Goal: Find specific page/section: Find specific page/section

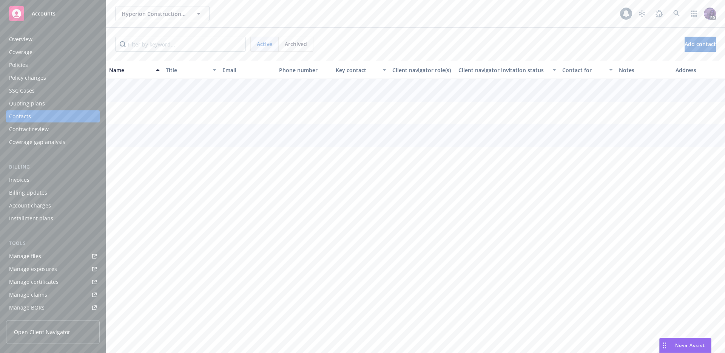
click at [354, 21] on div "Hyperion Construction & Maintenance, Inc Hyperion Construction & Maintenance, I…" at bounding box center [415, 13] width 619 height 27
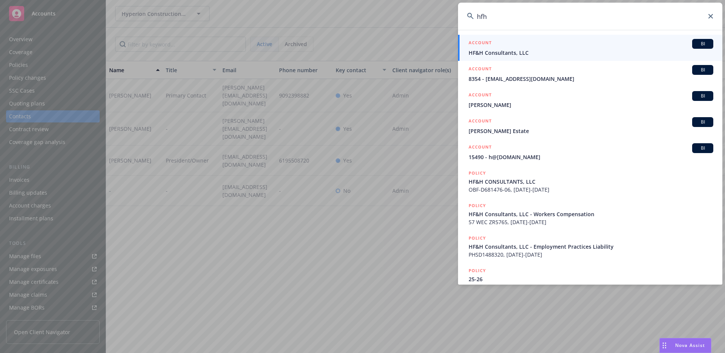
type input "hfh"
click at [493, 52] on span "HF&H Consultants, LLC" at bounding box center [591, 53] width 245 height 8
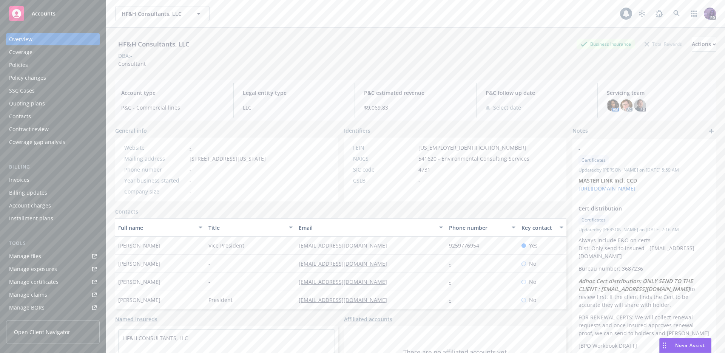
click at [682, 36] on div "HF&H Consultants, LLC Business Insurance Total Rewards Actions DBA: - Consultant" at bounding box center [415, 51] width 601 height 46
click at [692, 42] on div "Actions" at bounding box center [704, 44] width 24 height 14
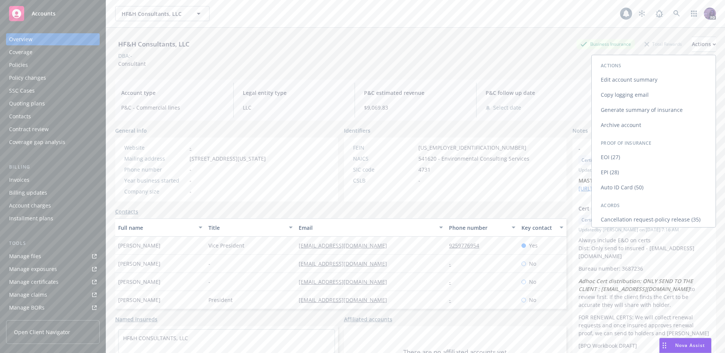
click at [642, 97] on link "Copy logging email" at bounding box center [654, 94] width 124 height 15
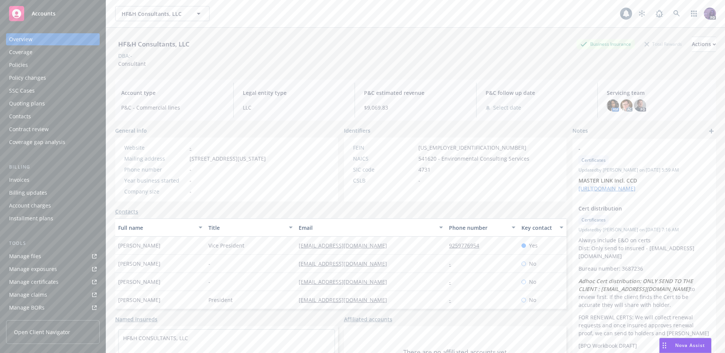
click at [268, 7] on div "HF&H Consultants, LLC HF&H Consultants, LLC" at bounding box center [367, 13] width 505 height 15
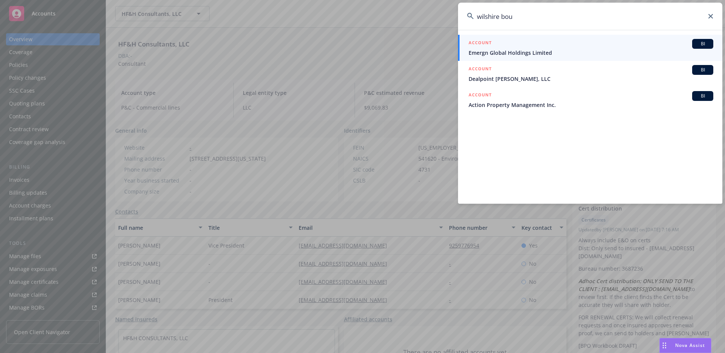
type input "wilshire bou"
